Goal: Information Seeking & Learning: Learn about a topic

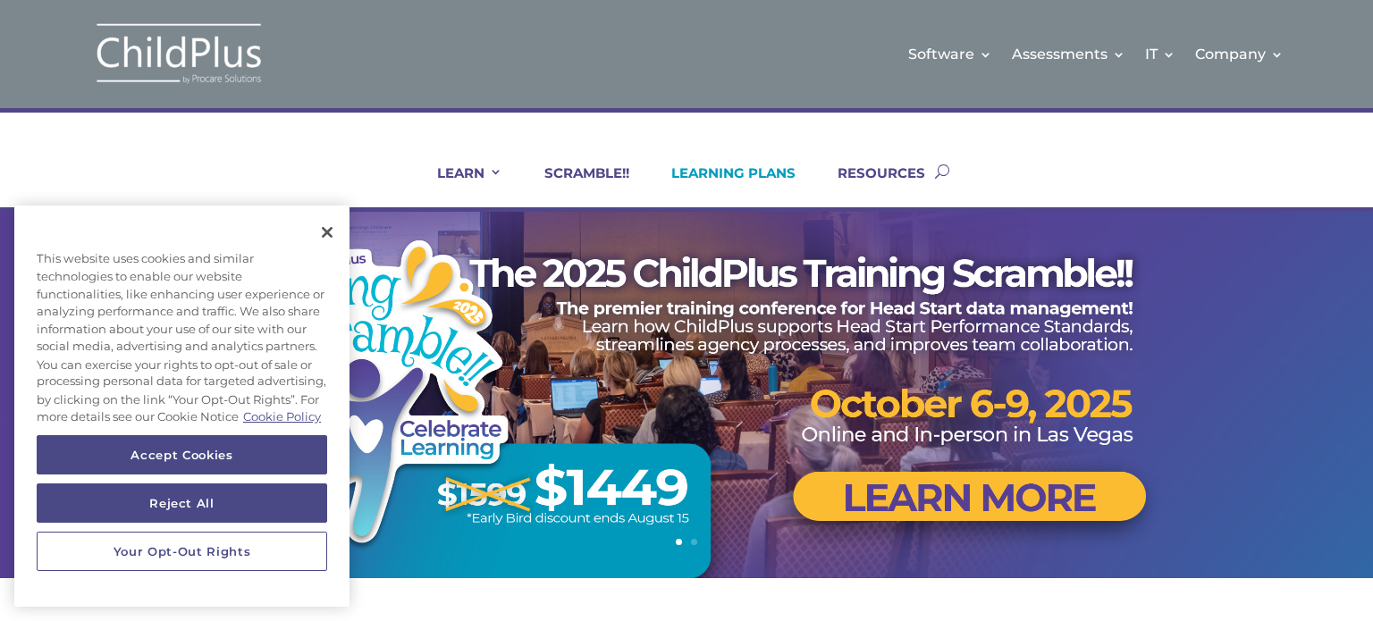
click at [728, 171] on link "LEARNING PLANS" at bounding box center [722, 186] width 147 height 43
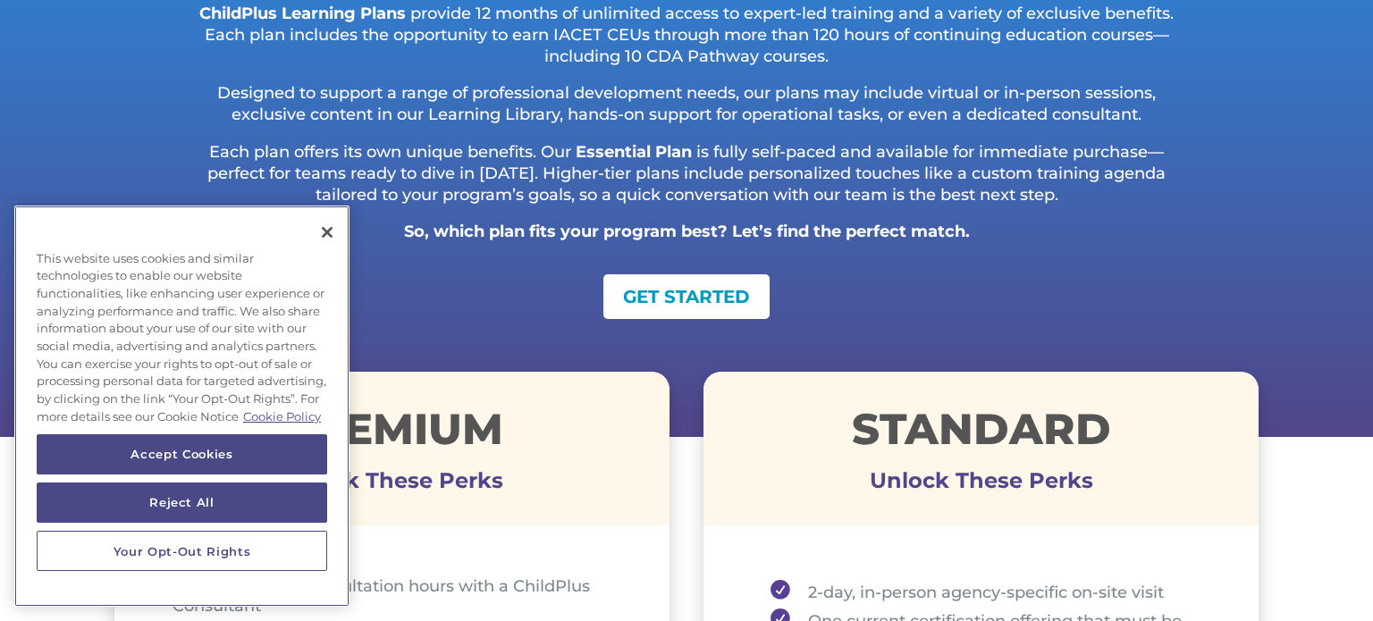
scroll to position [407, 0]
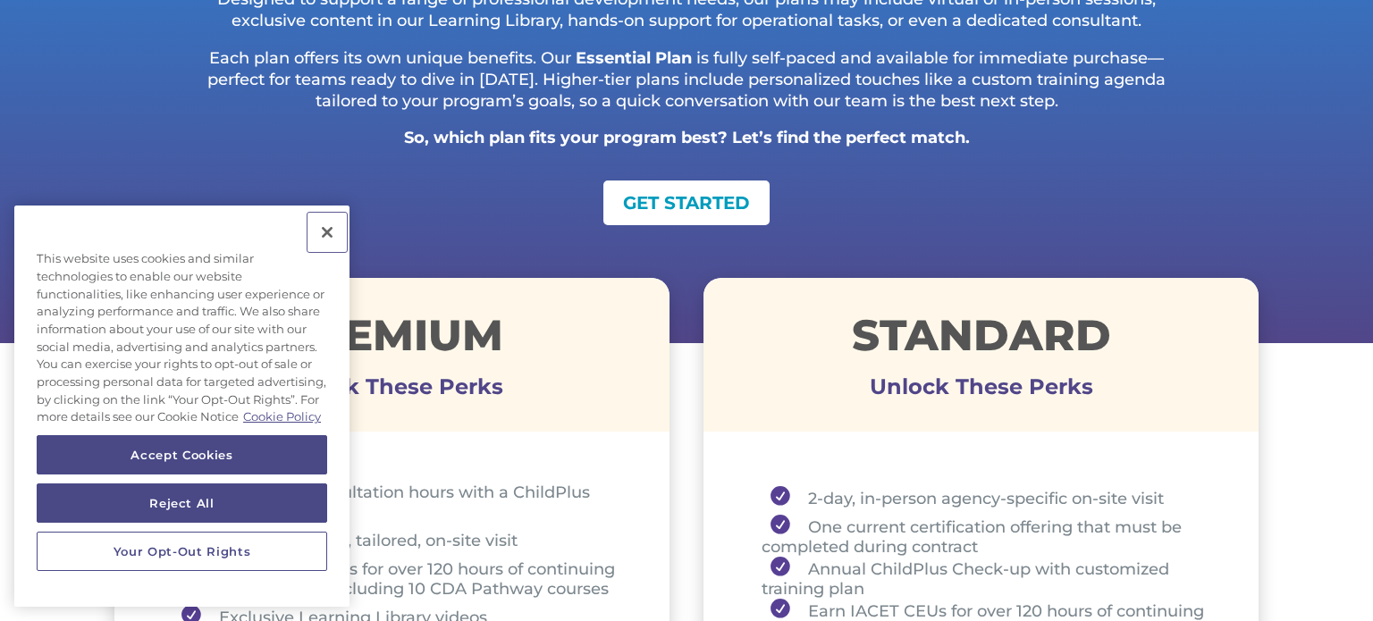
click at [332, 224] on button "Close" at bounding box center [327, 232] width 39 height 39
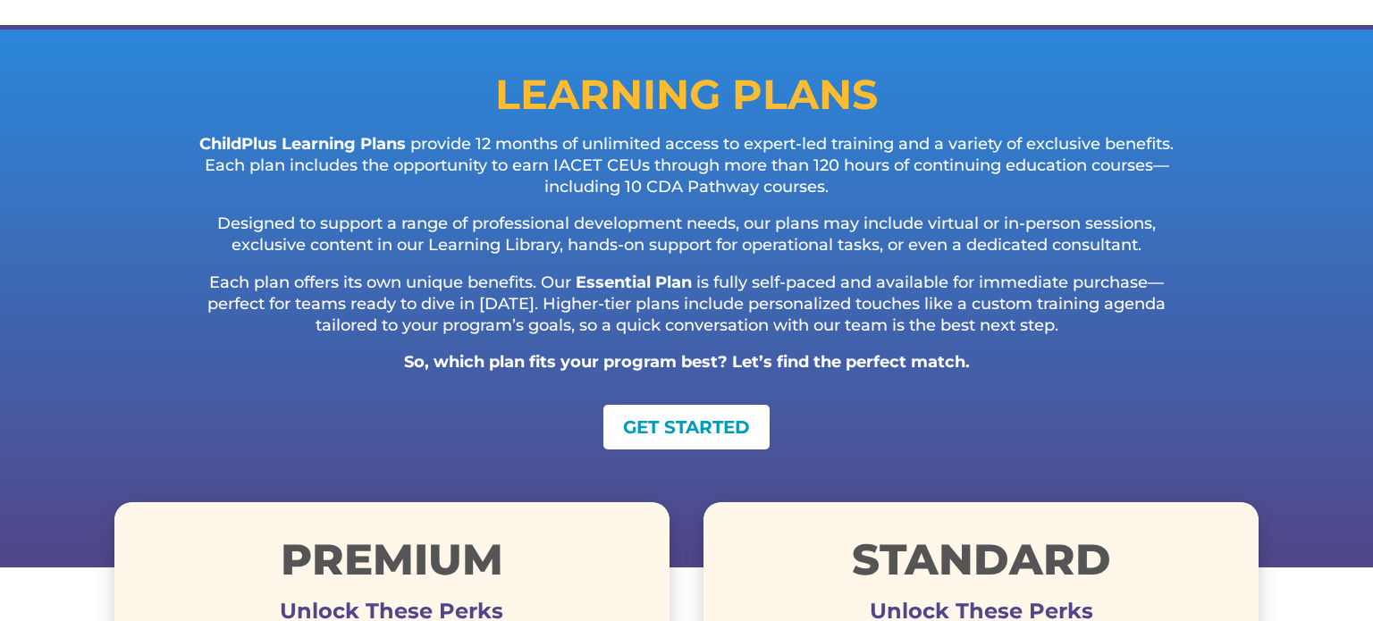
scroll to position [183, 0]
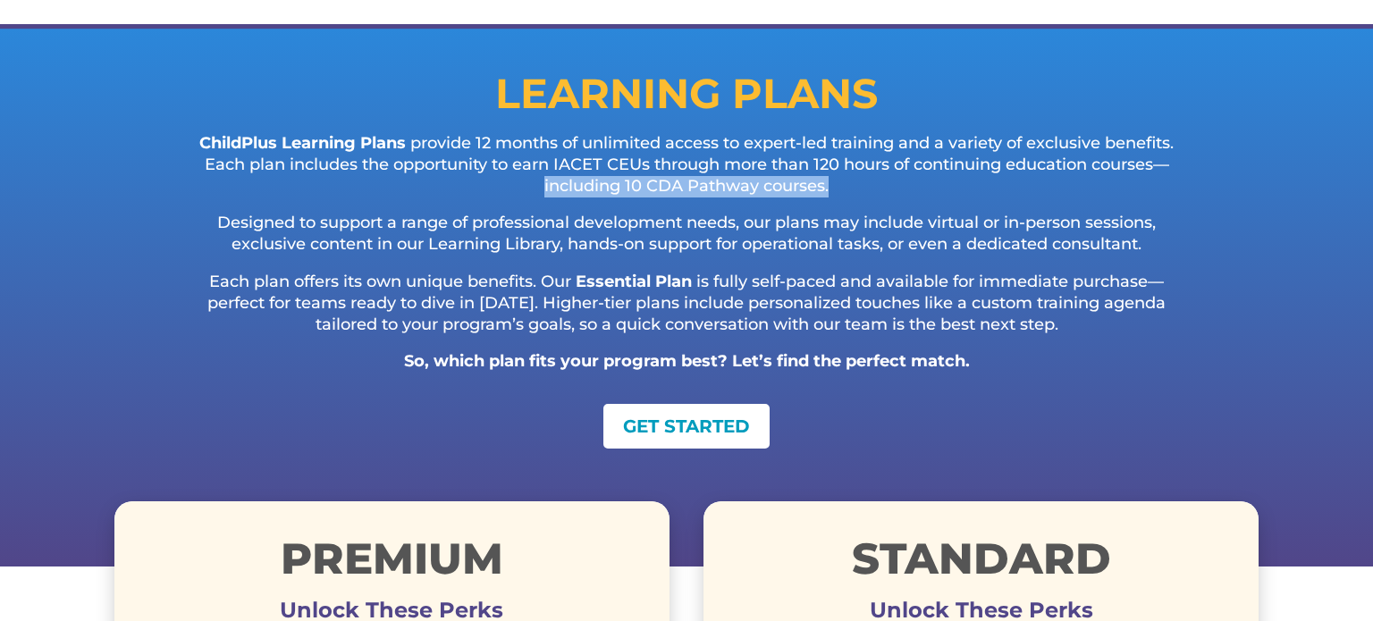
drag, startPoint x: 539, startPoint y: 183, endPoint x: 840, endPoint y: 194, distance: 301.5
click at [840, 194] on p "ChildPlus Learning Plans provide 12 months of unlimited access to expert-led tr…" at bounding box center [686, 173] width 1001 height 80
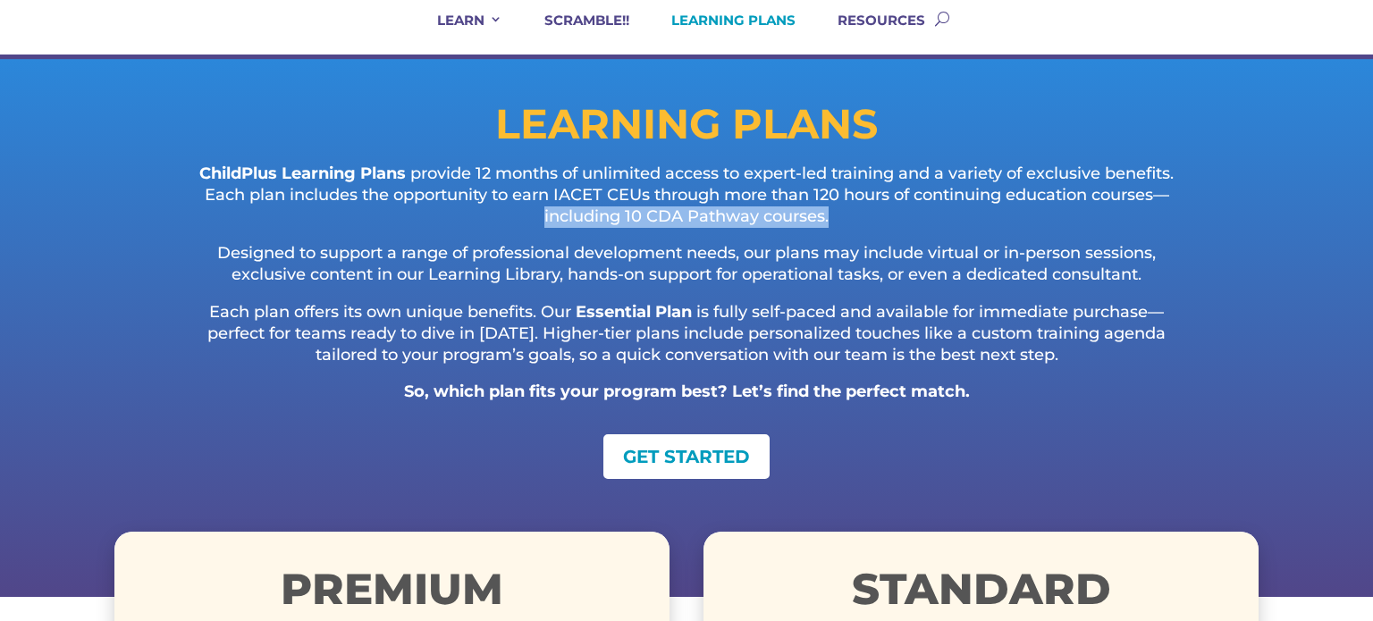
scroll to position [150, 0]
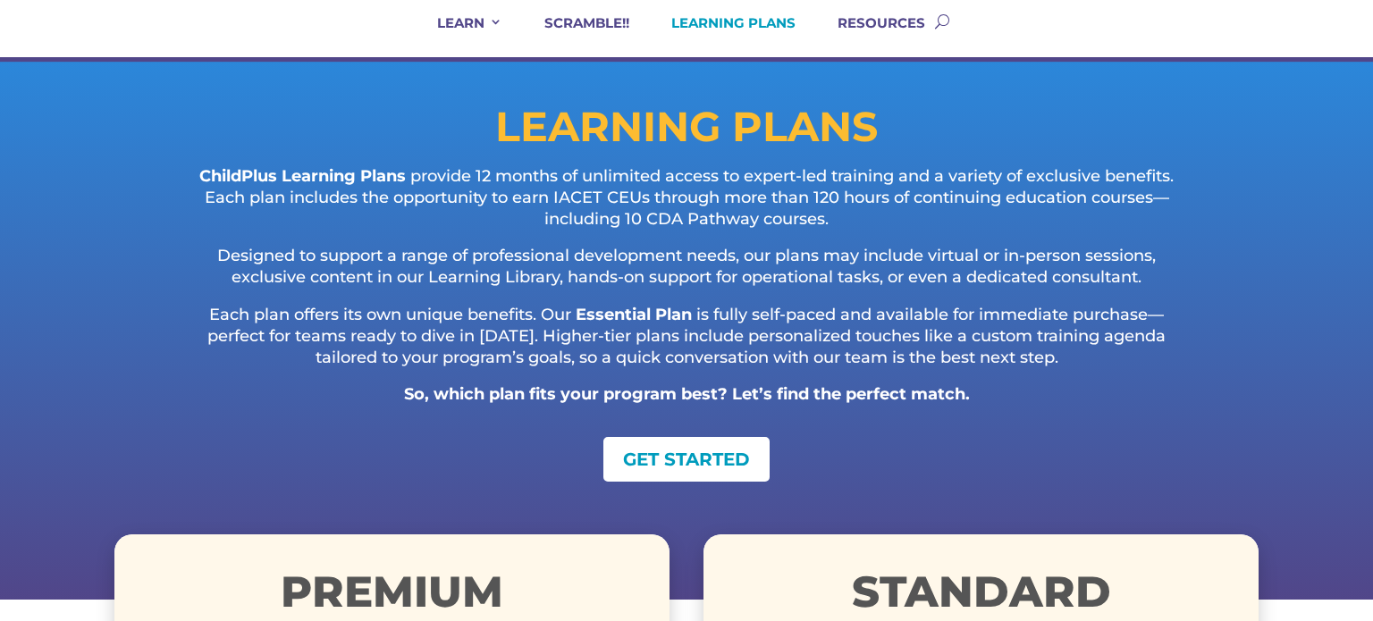
click at [799, 361] on p "Each plan offers its own unique benefits. Our Essential Plan is fully self-pace…" at bounding box center [686, 345] width 1001 height 80
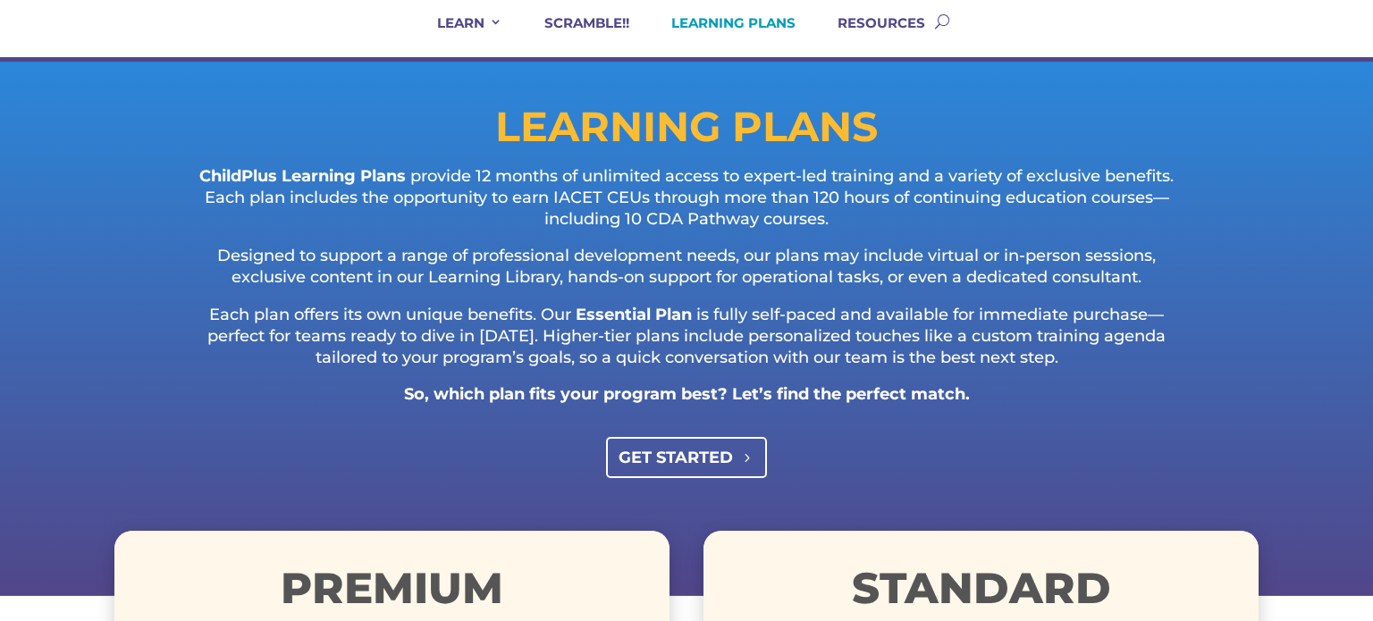
click at [713, 457] on link "GET STARTED" at bounding box center [687, 457] width 162 height 40
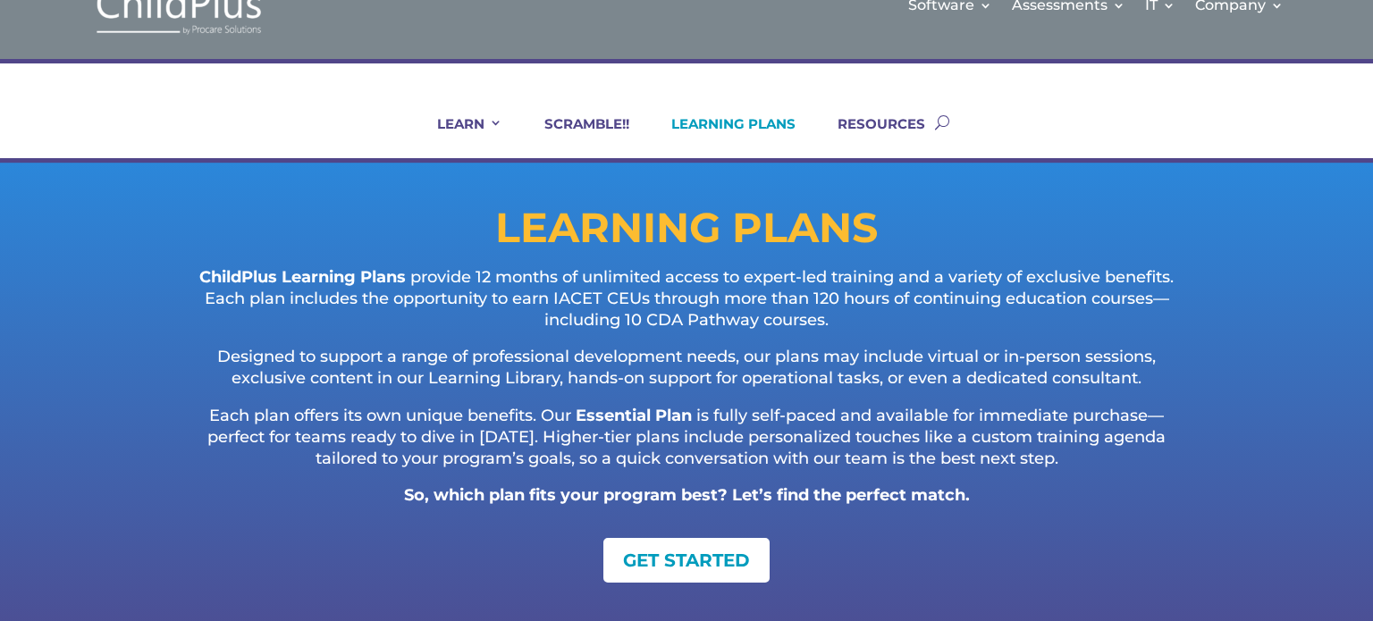
scroll to position [0, 0]
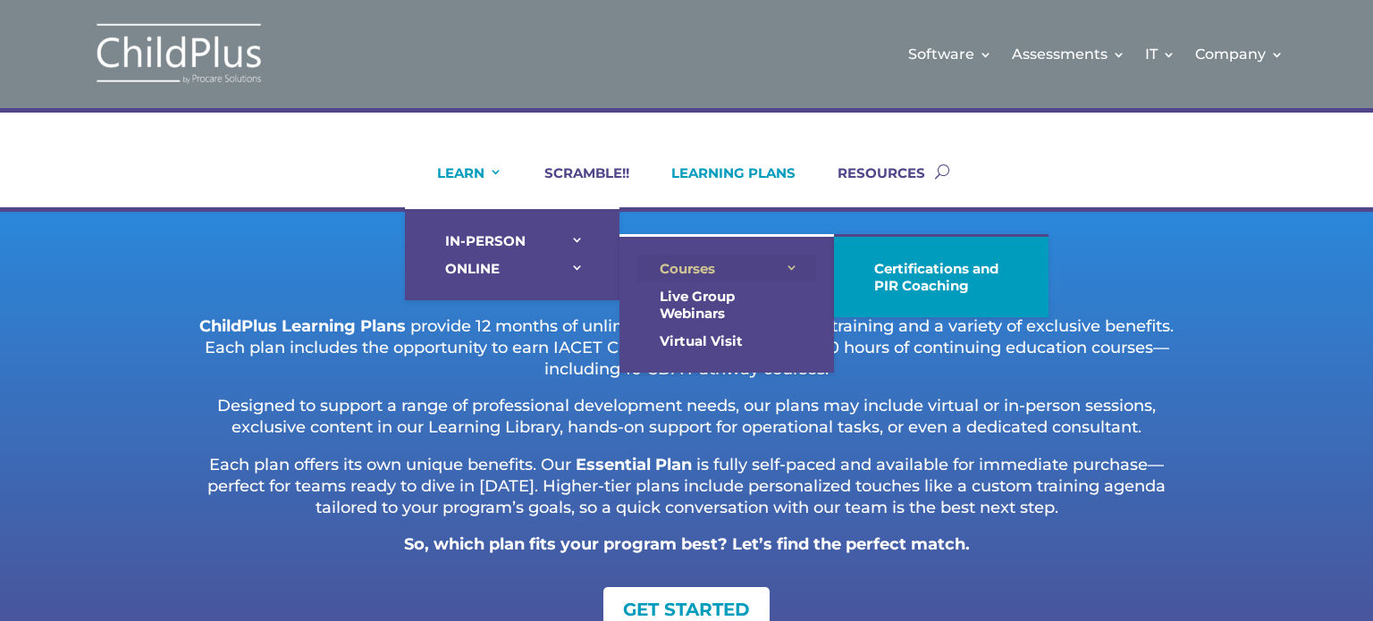
click at [702, 266] on link "Courses" at bounding box center [726, 269] width 179 height 28
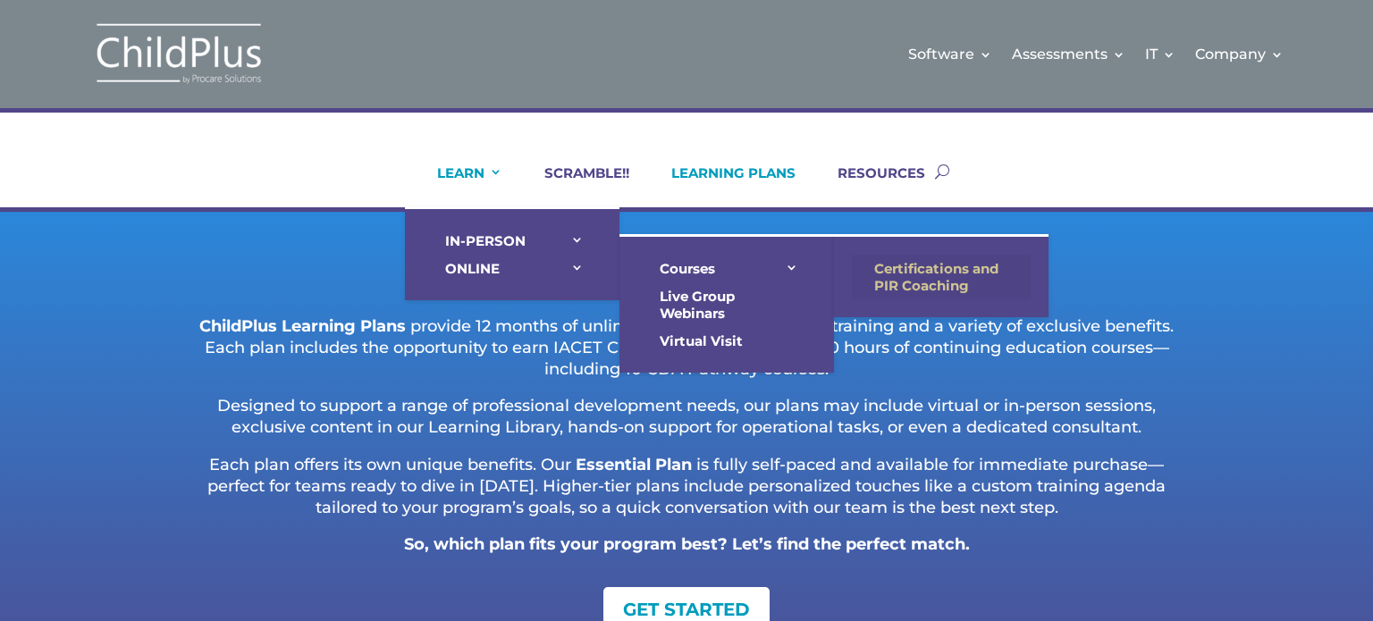
click at [899, 267] on link "Certifications and PIR Coaching" at bounding box center [941, 277] width 179 height 45
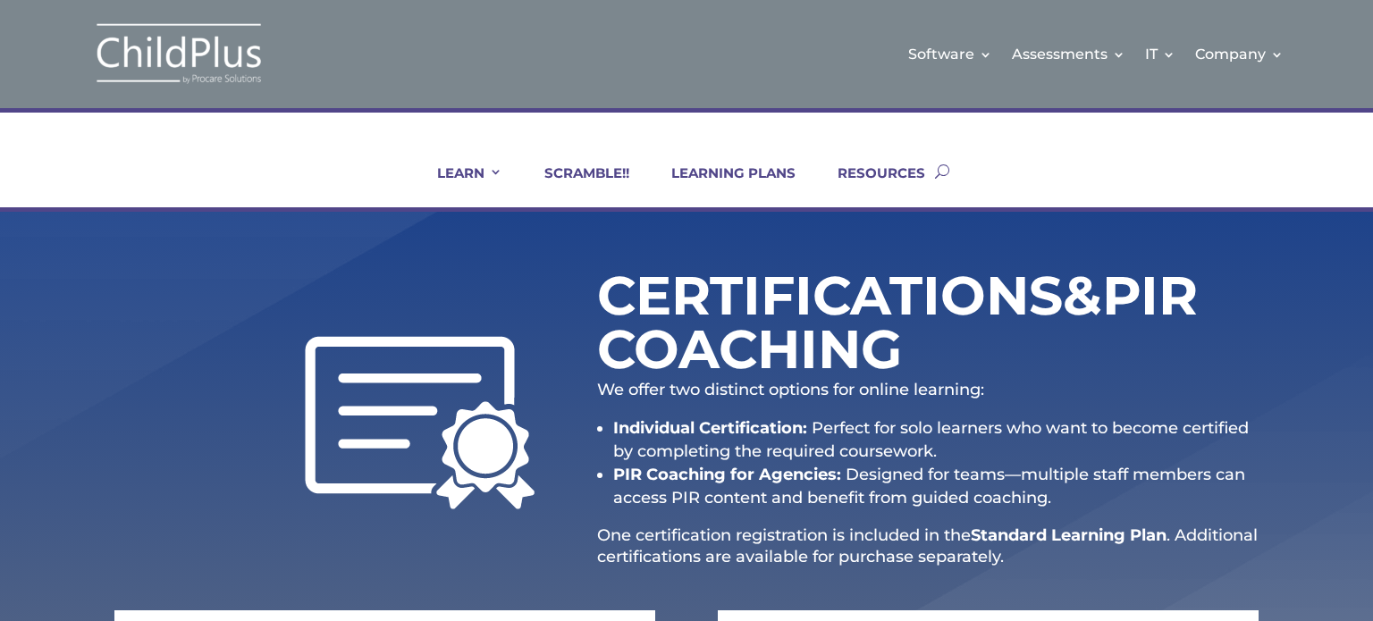
click at [283, 181] on div "LEARN IN-PERSON Consulting On-site Events Summit Scramble!! ONLINE Courses Cert…" at bounding box center [686, 171] width 1144 height 72
click at [55, 289] on div "Certifications & PIR Coaching We offer two distinct options for online learning…" at bounding box center [686, 447] width 1373 height 470
click at [271, 553] on div "Certifications & PIR Coaching We offer two distinct options for online learning…" at bounding box center [686, 426] width 1144 height 367
click at [733, 168] on link "LEARNING PLANS" at bounding box center [722, 186] width 147 height 43
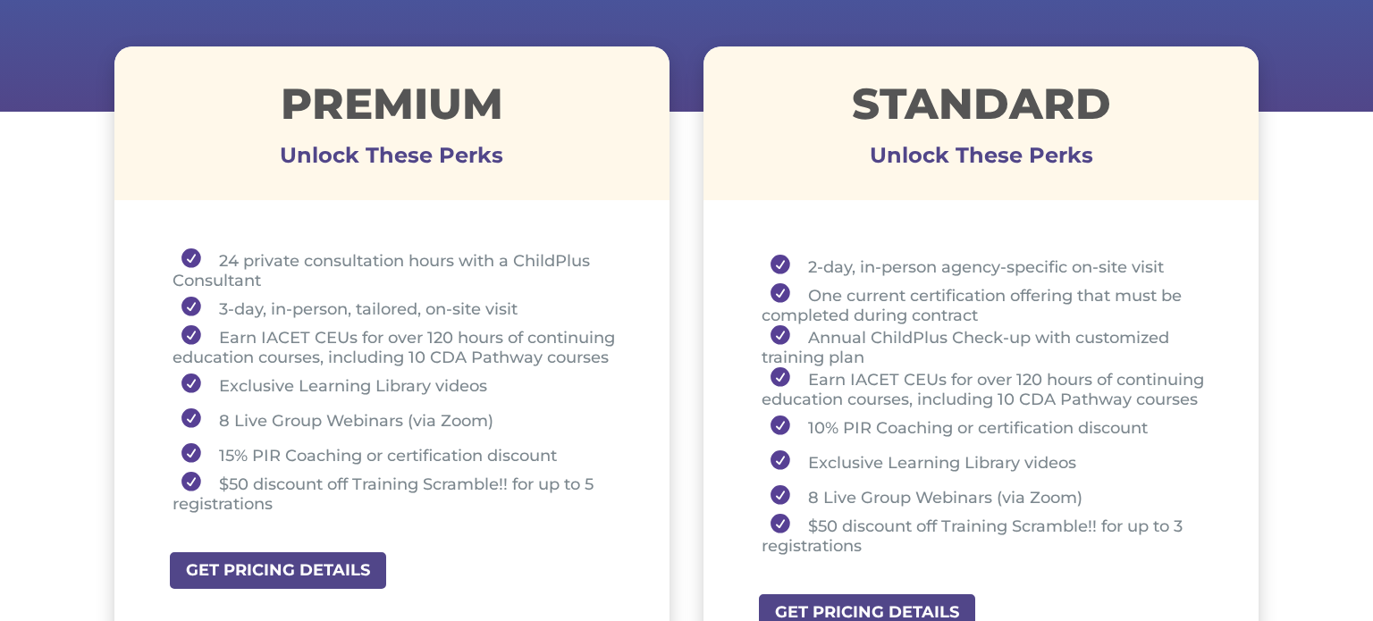
scroll to position [639, 0]
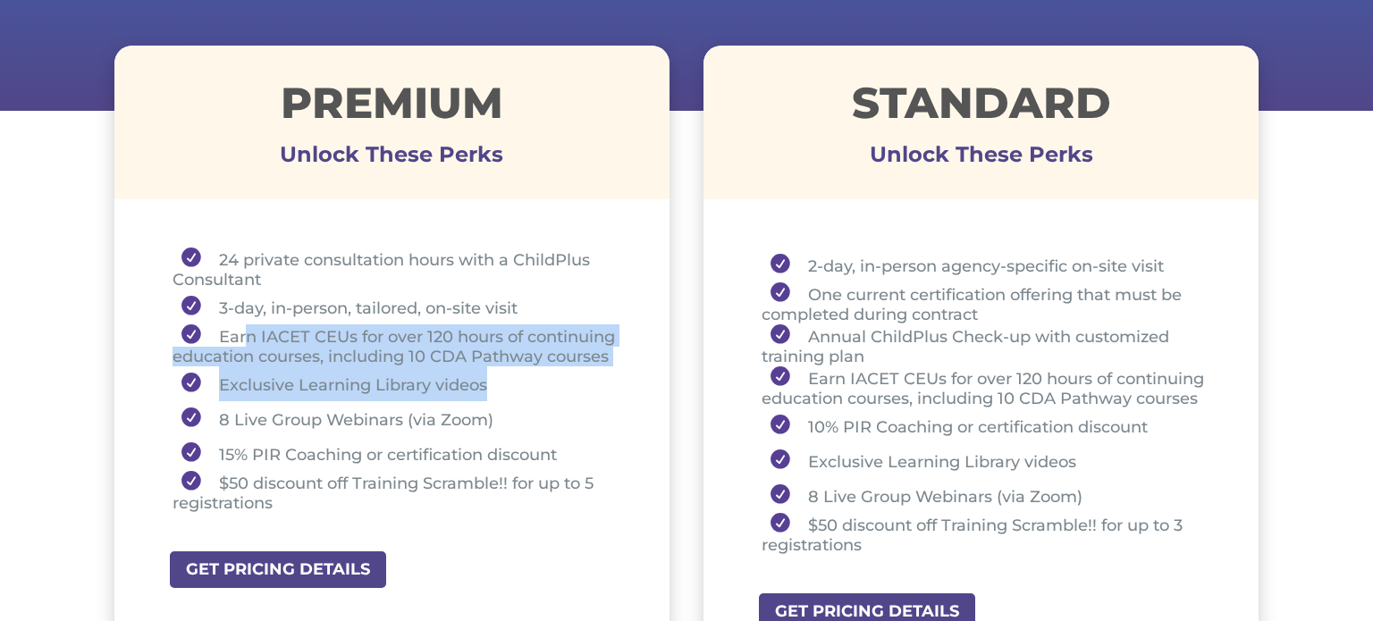
drag, startPoint x: 246, startPoint y: 337, endPoint x: 612, endPoint y: 371, distance: 368.1
click at [612, 371] on ul "24 private consultation hours with a ChildPlus Consultant 3-day, in-person, tai…" at bounding box center [392, 389] width 466 height 282
click at [590, 388] on li "Exclusive Learning Library videos" at bounding box center [399, 384] width 452 height 35
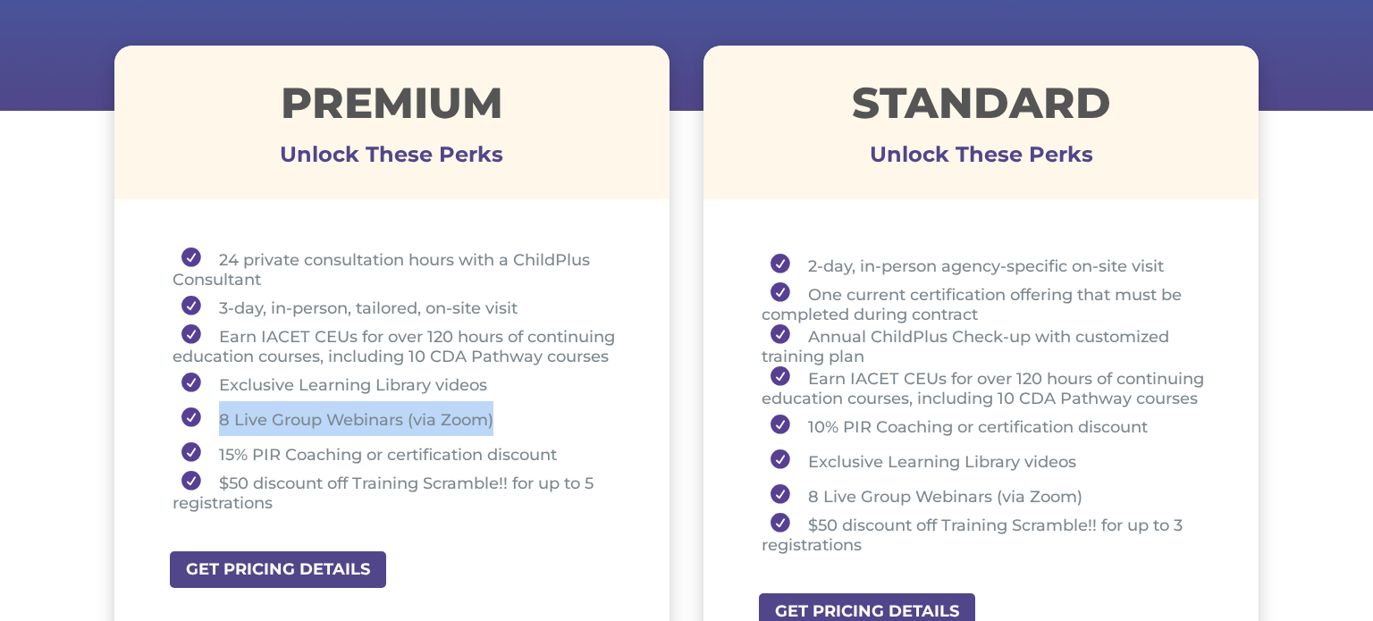
drag, startPoint x: 516, startPoint y: 425, endPoint x: 122, endPoint y: 414, distance: 393.5
click at [122, 414] on div "24 private consultation hours with a ChildPlus Consultant 3-day, in-person, tai…" at bounding box center [391, 383] width 555 height 335
click at [505, 419] on li "8 Live Group Webinars (via Zoom)" at bounding box center [399, 418] width 452 height 35
drag, startPoint x: 505, startPoint y: 419, endPoint x: 159, endPoint y: 406, distance: 346.3
click at [159, 406] on ul "24 private consultation hours with a ChildPlus Consultant 3-day, in-person, tai…" at bounding box center [392, 389] width 466 height 282
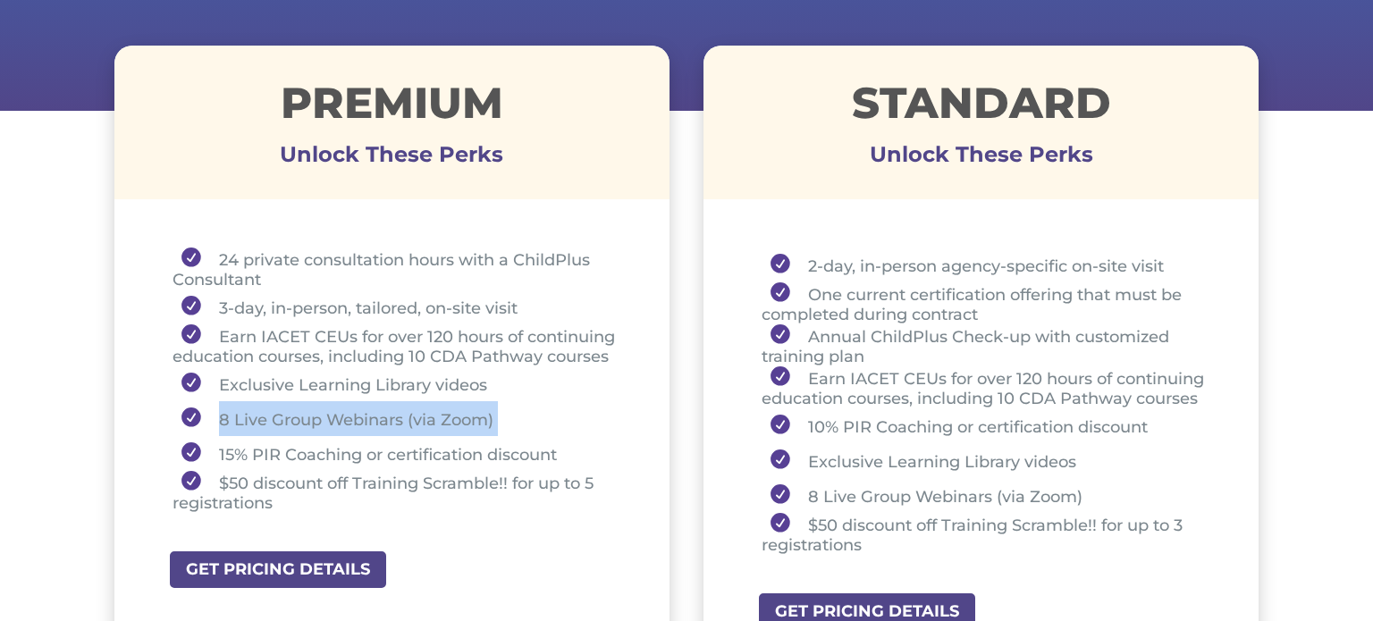
click at [504, 416] on li "8 Live Group Webinars (via Zoom)" at bounding box center [399, 418] width 452 height 35
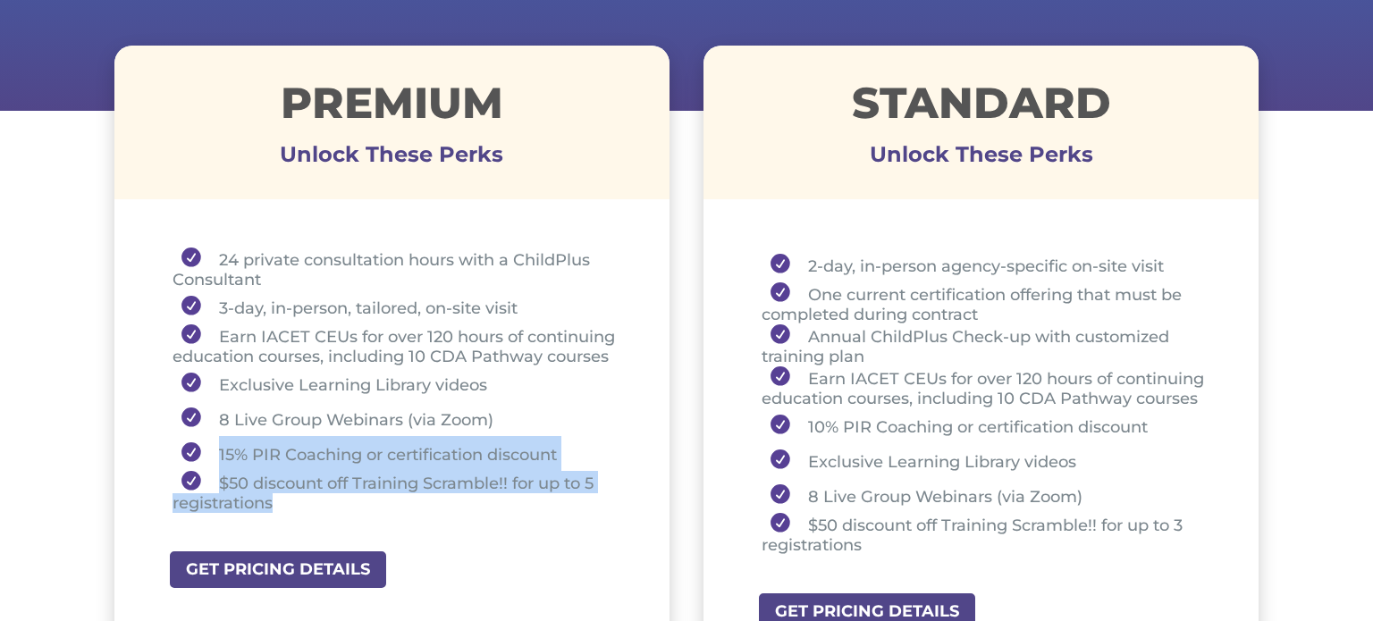
drag, startPoint x: 292, startPoint y: 501, endPoint x: 175, endPoint y: 439, distance: 132.4
click at [175, 439] on ul "24 private consultation hours with a ChildPlus Consultant 3-day, in-person, tai…" at bounding box center [392, 389] width 466 height 282
click at [435, 475] on li "$50 discount off Training Scramble!! for up to 5 registrations" at bounding box center [399, 492] width 452 height 42
